Goal: Information Seeking & Learning: Learn about a topic

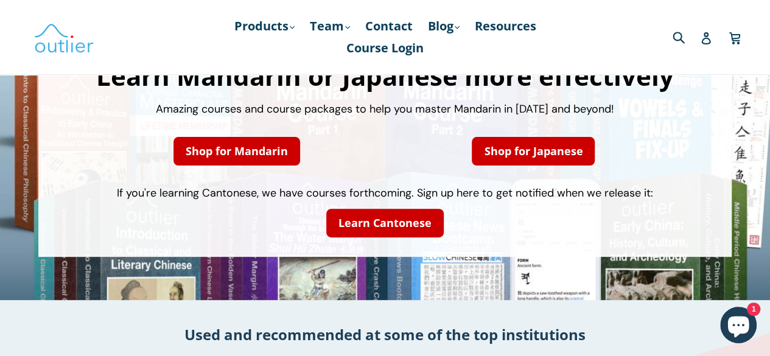
scroll to position [125, 0]
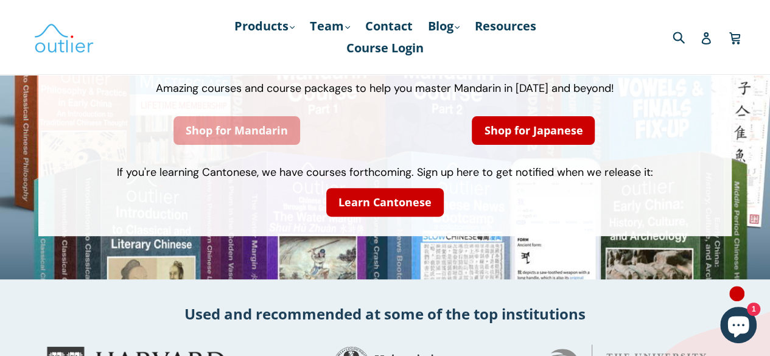
click at [212, 138] on link "Shop for Mandarin" at bounding box center [237, 130] width 127 height 29
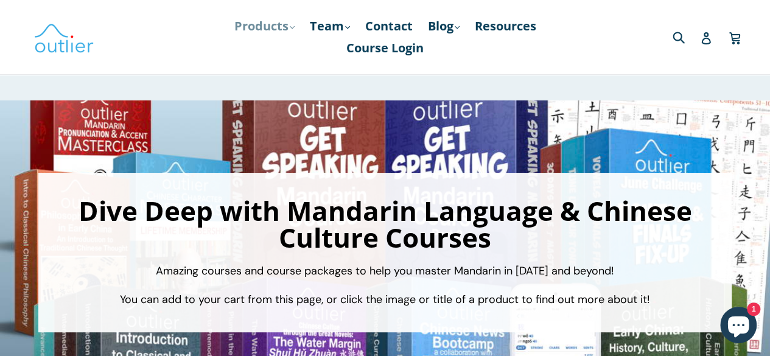
click at [291, 29] on icon ".cls-1{fill:#231f20}" at bounding box center [292, 27] width 5 height 5
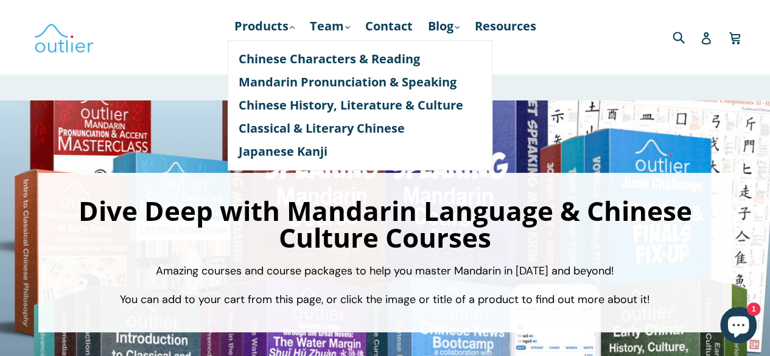
click at [72, 263] on p "Amazing courses and course packages to help you master Mandarin in 2025 and bey…" at bounding box center [385, 271] width 669 height 16
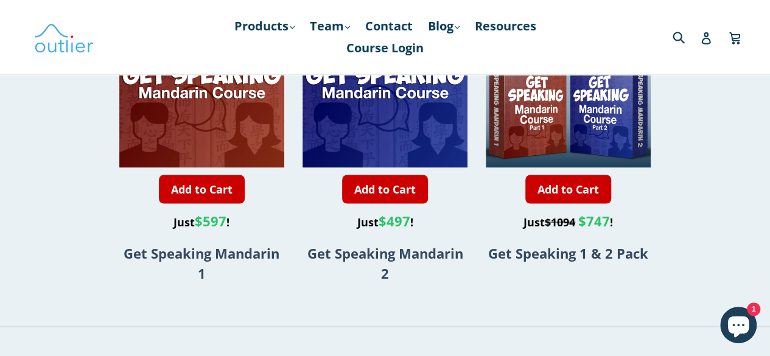
scroll to position [1003, 0]
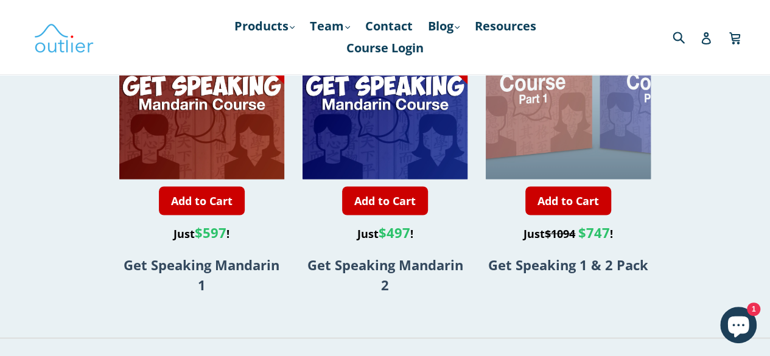
click at [541, 156] on div at bounding box center [596, 14] width 330 height 330
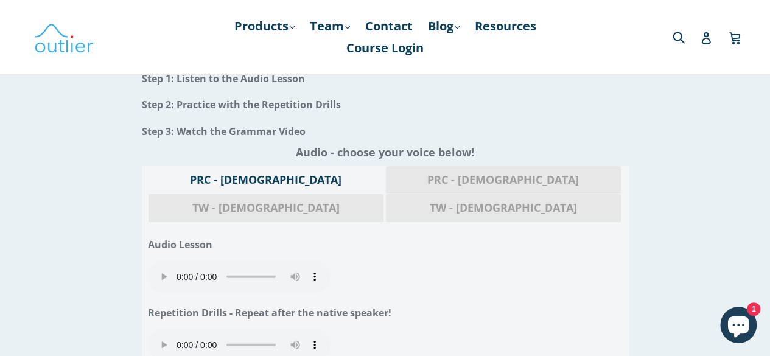
scroll to position [1400, 0]
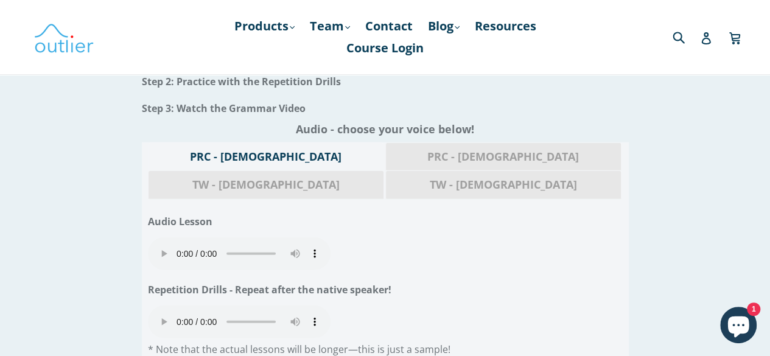
scroll to position [1425, 0]
click at [374, 178] on span "TW - Male" at bounding box center [266, 186] width 217 height 16
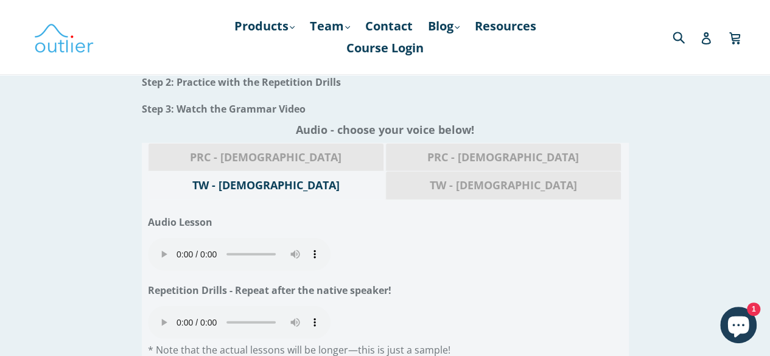
click at [228, 158] on span "PRC - Male" at bounding box center [266, 158] width 217 height 16
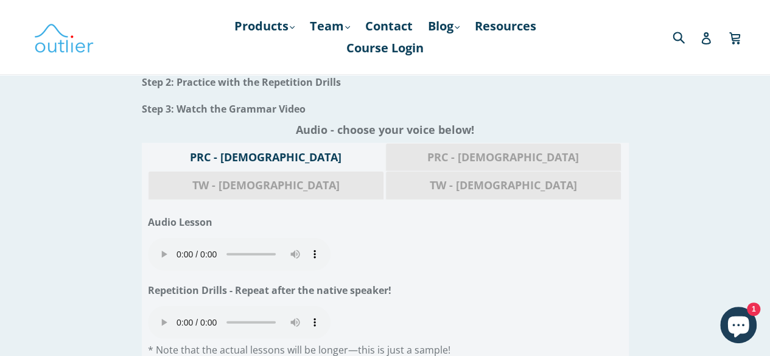
click at [374, 178] on span "TW - Male" at bounding box center [266, 186] width 217 height 16
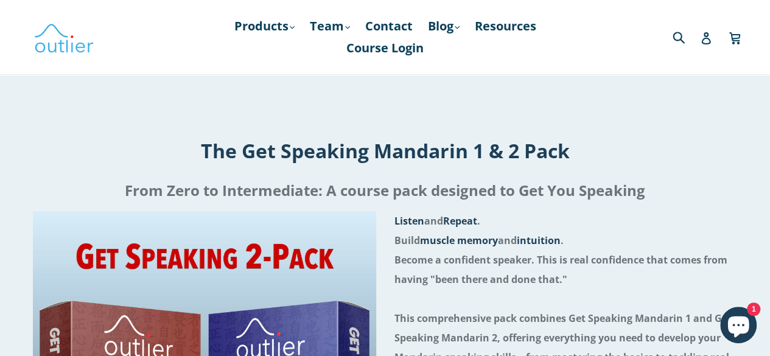
scroll to position [5, 0]
drag, startPoint x: 575, startPoint y: 156, endPoint x: 201, endPoint y: 150, distance: 373.9
click at [201, 150] on h1 "The Get Speaking Mandarin 1 & 2 Pack" at bounding box center [384, 151] width 731 height 26
copy h1 "The Get Speaking Mandarin 1 & 2 Pack"
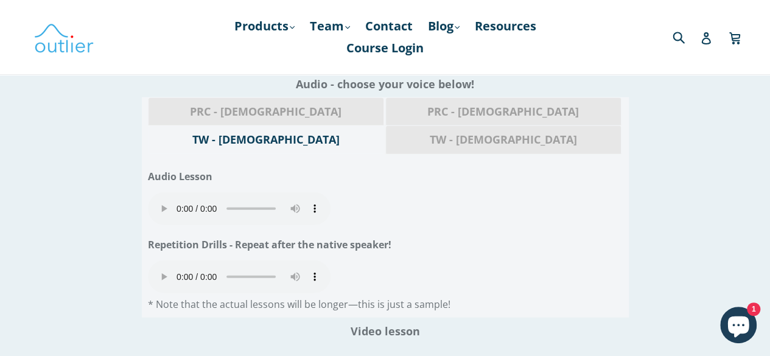
scroll to position [1471, 0]
click at [194, 109] on span "PRC - Male" at bounding box center [266, 112] width 217 height 16
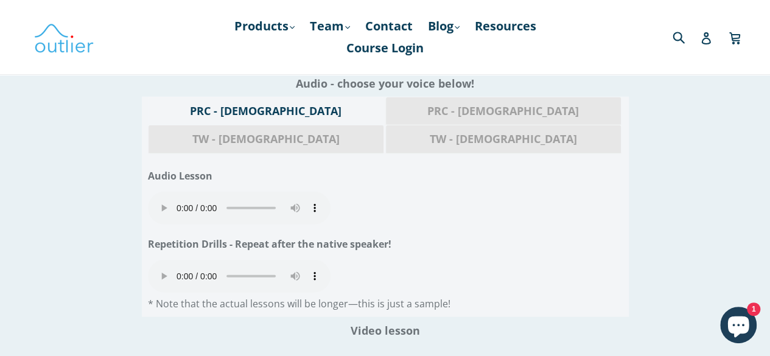
click at [374, 132] on span "TW - Male" at bounding box center [266, 140] width 217 height 16
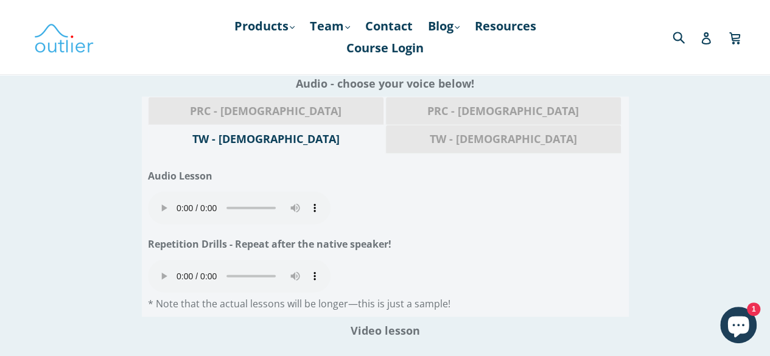
click at [474, 160] on div "Audio Lesson" at bounding box center [385, 176] width 475 height 32
click at [507, 27] on link "Resources" at bounding box center [506, 26] width 74 height 22
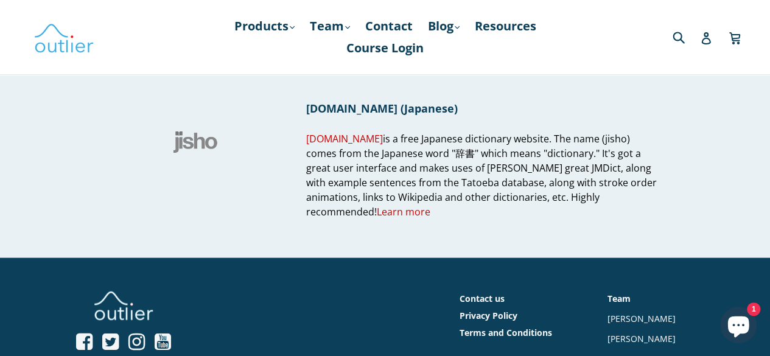
scroll to position [1218, 0]
